Goal: Transaction & Acquisition: Obtain resource

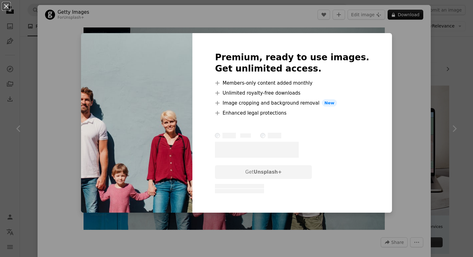
scroll to position [5623, 0]
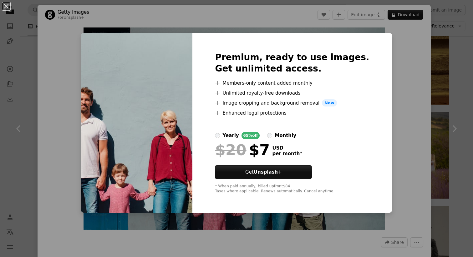
click at [398, 29] on div "An X shape Premium, ready to use images. Get unlimited access. A plus sign Memb…" at bounding box center [236, 128] width 473 height 257
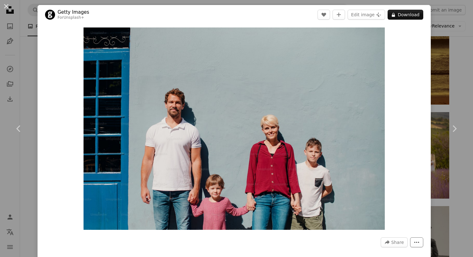
click at [419, 240] on icon "More Actions" at bounding box center [417, 243] width 6 height 6
click at [413, 189] on dialog "An X shape Chevron left Chevron right Getty Images For Unsplash+ A heart A plus…" at bounding box center [236, 128] width 473 height 257
click at [398, 243] on span "Share" at bounding box center [397, 242] width 13 height 9
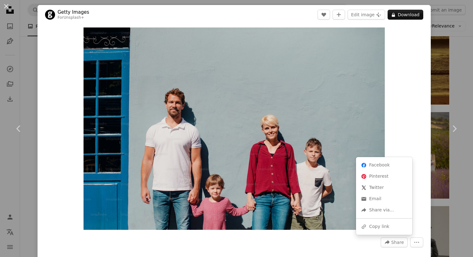
click at [418, 104] on dialog "An X shape Chevron left Chevron right Getty Images For Unsplash+ A heart A plus…" at bounding box center [236, 128] width 473 height 257
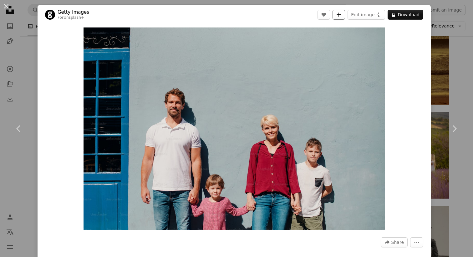
click at [341, 16] on icon "Add to Collection" at bounding box center [339, 15] width 4 height 4
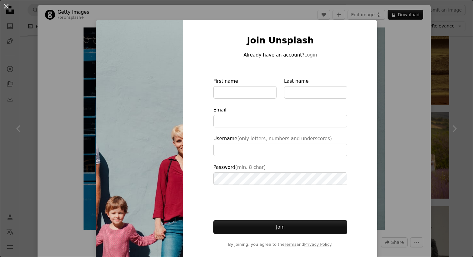
click at [404, 69] on div "An X shape Join Unsplash Already have an account? Login First name Last name Em…" at bounding box center [236, 128] width 473 height 257
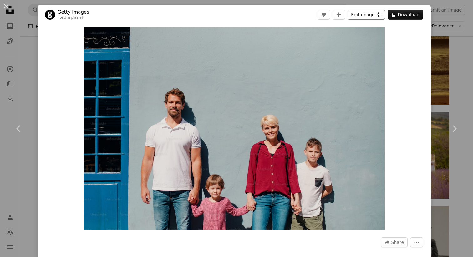
click at [372, 15] on button "Edit image Plus sign for Unsplash+" at bounding box center [366, 15] width 38 height 10
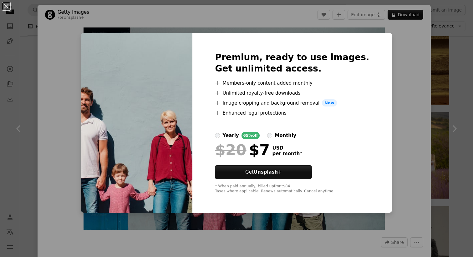
click at [406, 91] on div "An X shape Premium, ready to use images. Get unlimited access. A plus sign Memb…" at bounding box center [236, 128] width 473 height 257
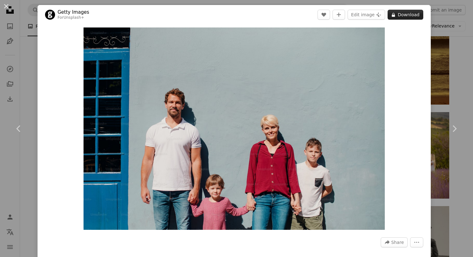
click at [404, 19] on button "A lock Download" at bounding box center [406, 15] width 36 height 10
click at [6, 5] on button "An X shape" at bounding box center [7, 7] width 8 height 8
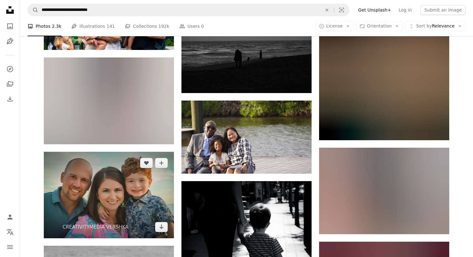
scroll to position [58910, 0]
